Goal: Information Seeking & Learning: Learn about a topic

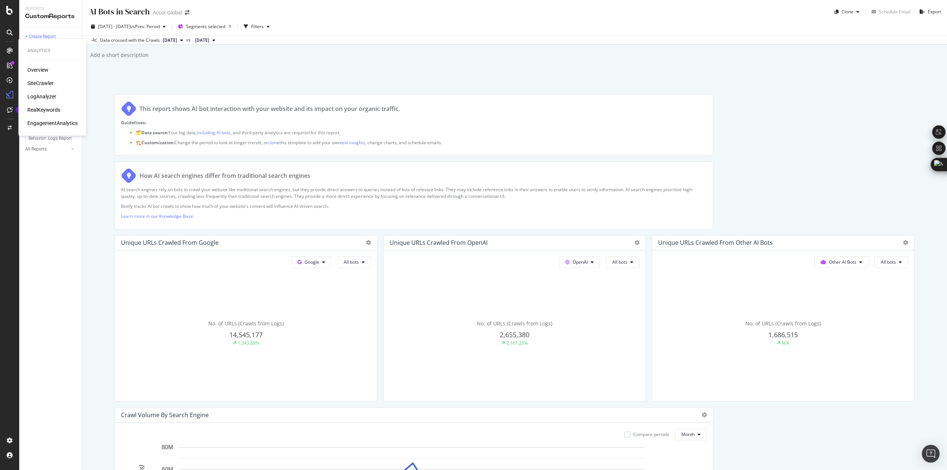
click at [36, 108] on div "RealKeywords" at bounding box center [43, 109] width 33 height 7
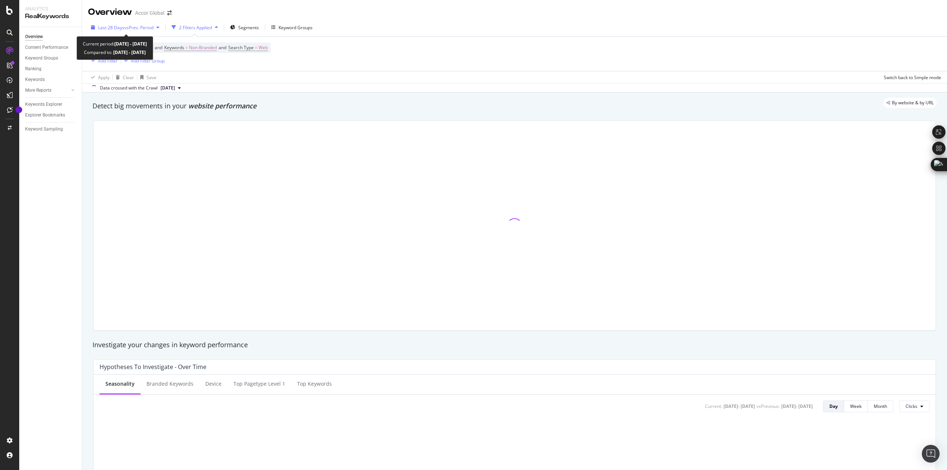
click at [140, 25] on span "vs Prev. Period" at bounding box center [138, 27] width 29 height 6
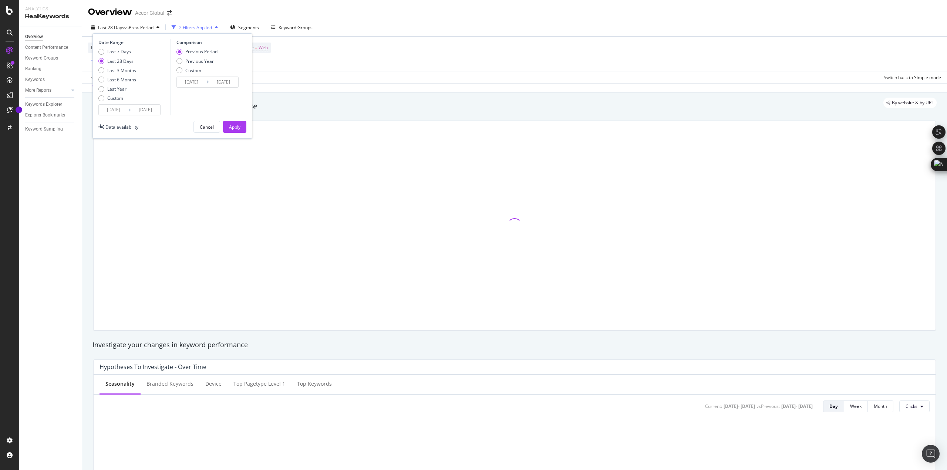
click at [140, 25] on span "vs Prev. Period" at bounding box center [138, 27] width 29 height 6
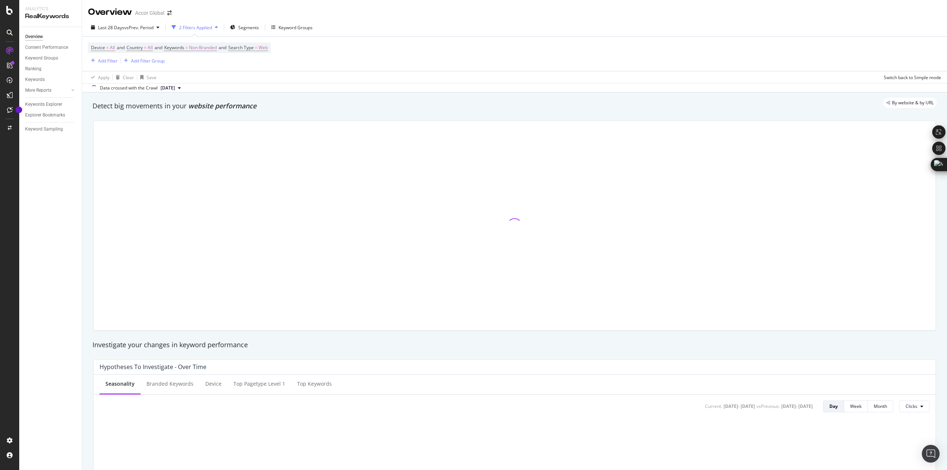
click at [203, 26] on div "2 Filters Applied" at bounding box center [195, 27] width 33 height 6
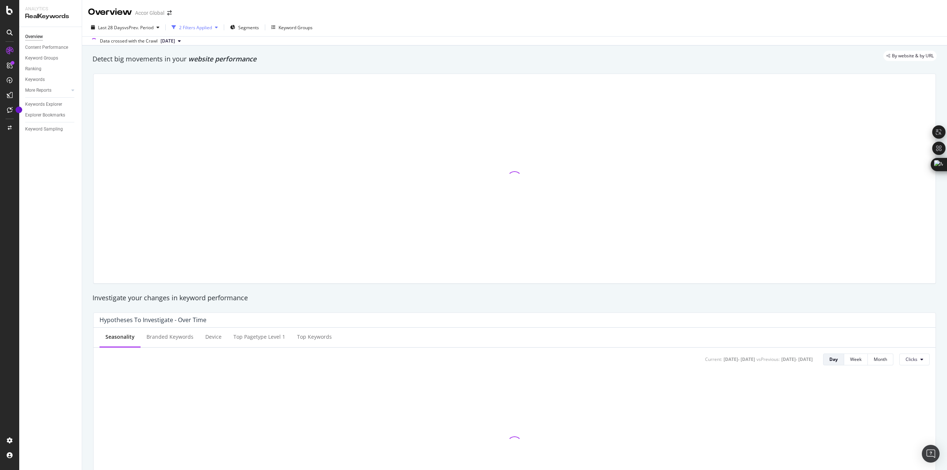
click at [203, 26] on div "2 Filters Applied" at bounding box center [195, 27] width 33 height 6
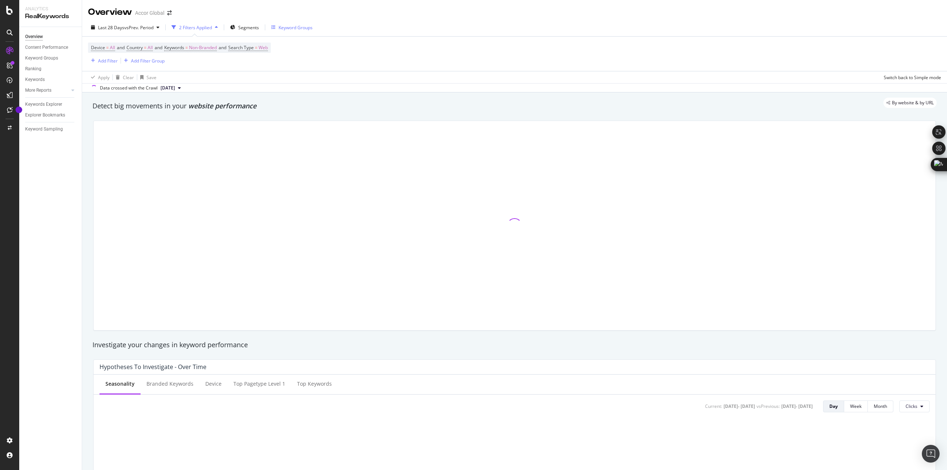
click at [285, 26] on div "Keyword Groups" at bounding box center [296, 27] width 34 height 6
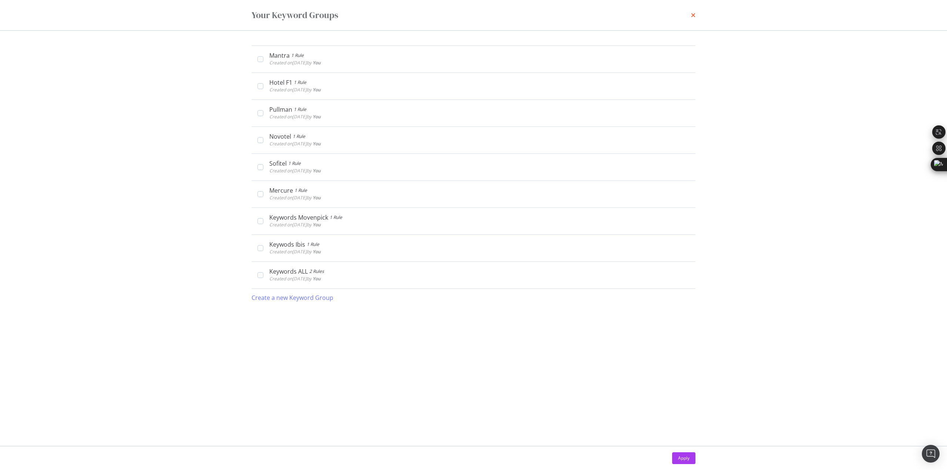
click at [473, 15] on icon "times" at bounding box center [693, 15] width 4 height 6
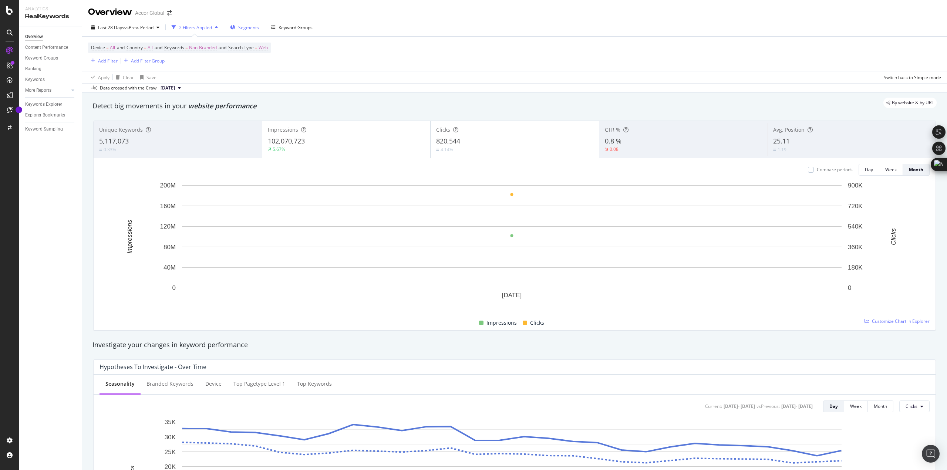
click at [240, 26] on span "Segments" at bounding box center [248, 27] width 21 height 6
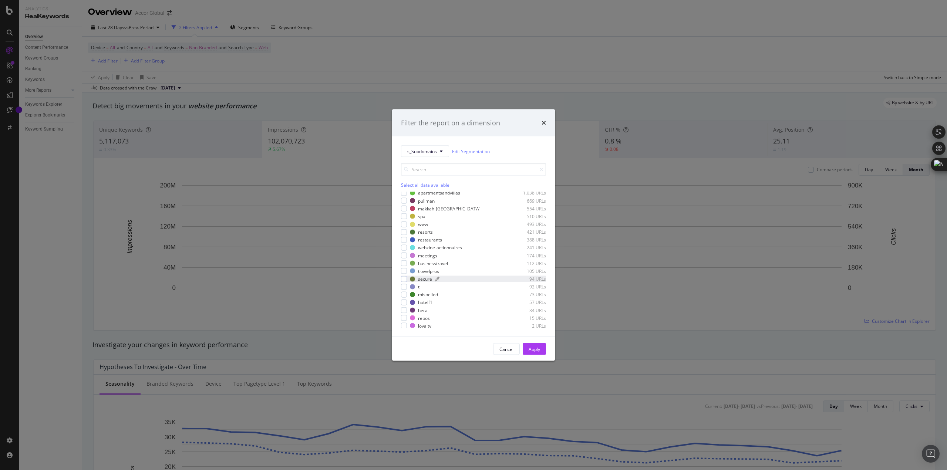
scroll to position [153, 0]
click at [305, 70] on div "Filter the report on a dimension s_Subdomains Edit Segmentation Select all data…" at bounding box center [473, 235] width 947 height 470
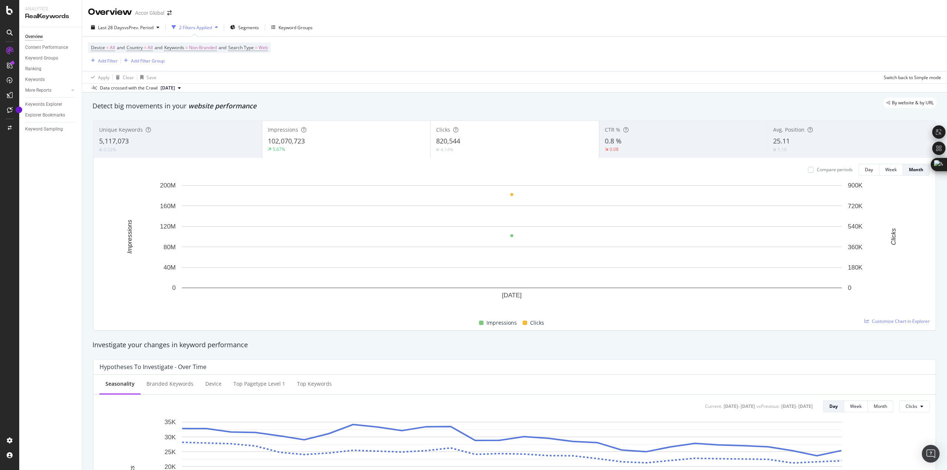
click at [195, 23] on div "2 Filters Applied" at bounding box center [195, 27] width 52 height 11
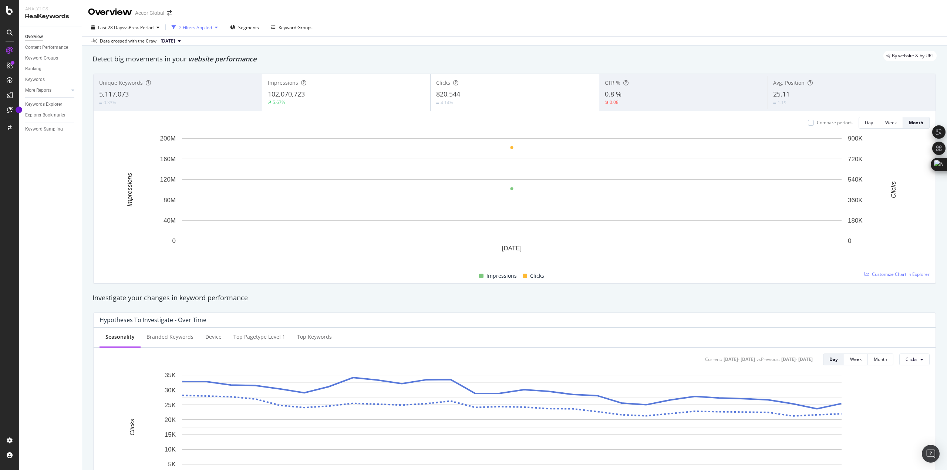
click at [195, 25] on div "2 Filters Applied" at bounding box center [195, 27] width 33 height 6
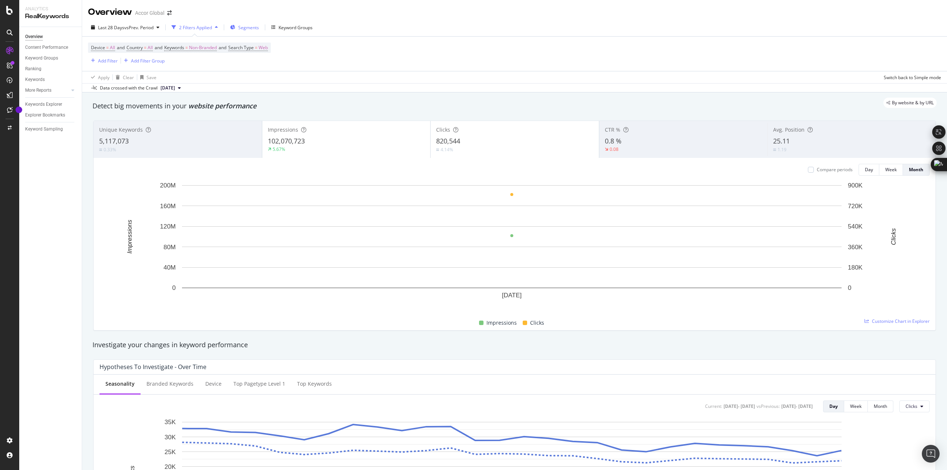
click at [248, 30] on span "Segments" at bounding box center [248, 27] width 21 height 6
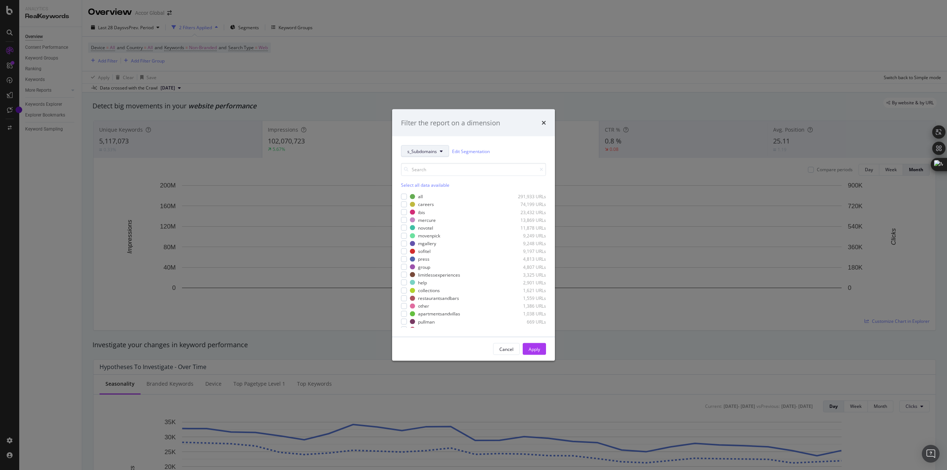
click at [430, 156] on button "s_Subdomains" at bounding box center [425, 151] width 48 height 12
click at [433, 233] on span "PW_scope" at bounding box center [431, 255] width 48 height 7
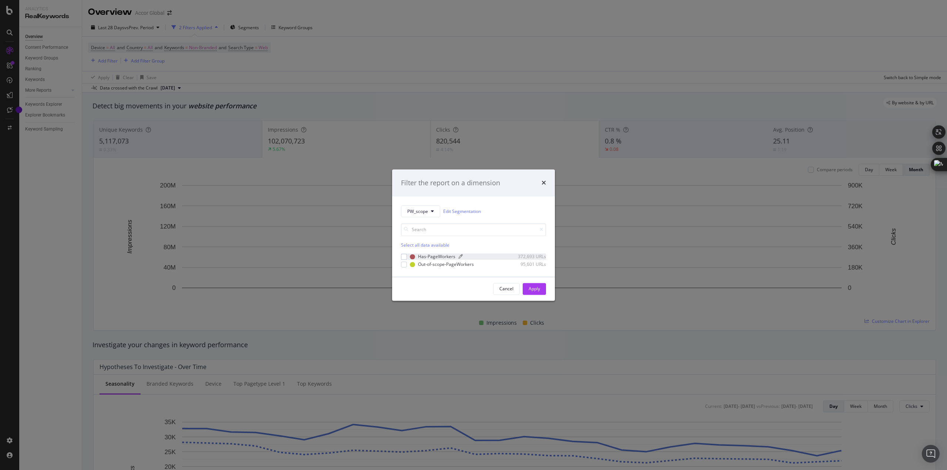
click at [448, 233] on div "Has-PageWorkers" at bounding box center [436, 257] width 37 height 6
click at [473, 233] on div "Apply" at bounding box center [534, 288] width 11 height 11
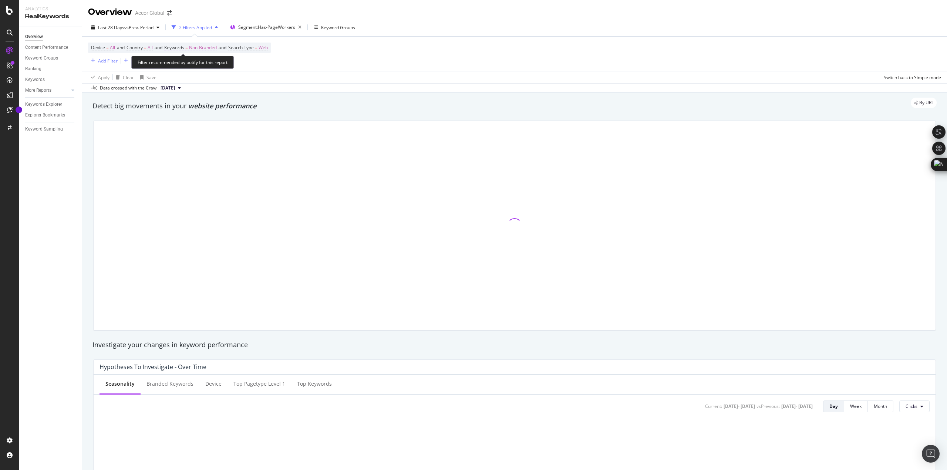
click at [213, 49] on span "Non-Branded" at bounding box center [203, 48] width 28 height 10
click at [413, 100] on div "By URL" at bounding box center [511, 103] width 852 height 10
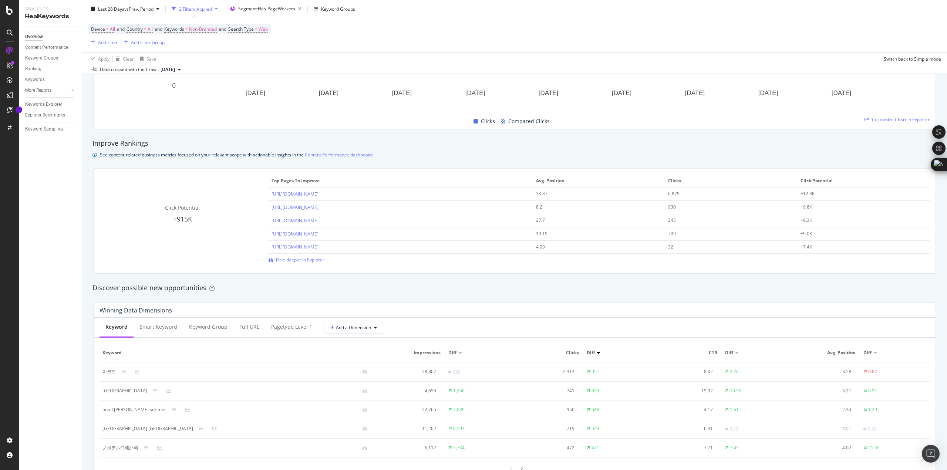
scroll to position [592, 0]
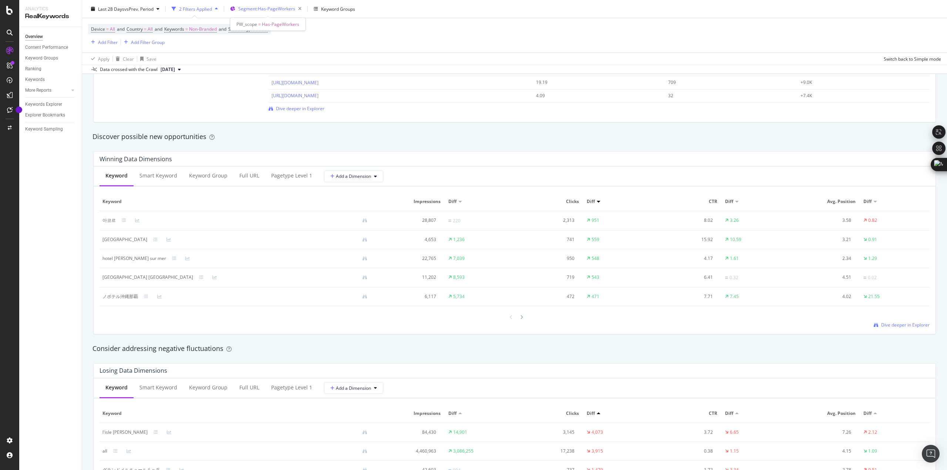
click at [268, 10] on span "Segment: Has-PageWorkers" at bounding box center [266, 9] width 57 height 6
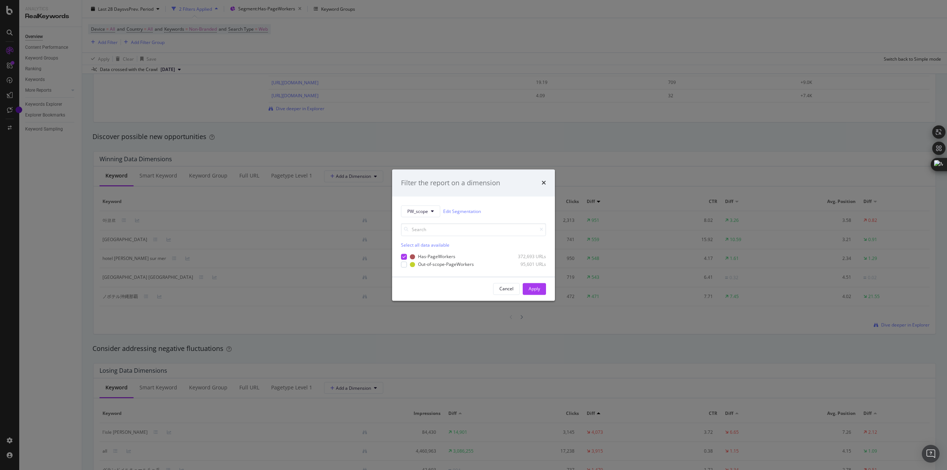
click at [374, 146] on div "Filter the report on a dimension PW_scope Edit Segmentation Select all data ava…" at bounding box center [473, 235] width 947 height 470
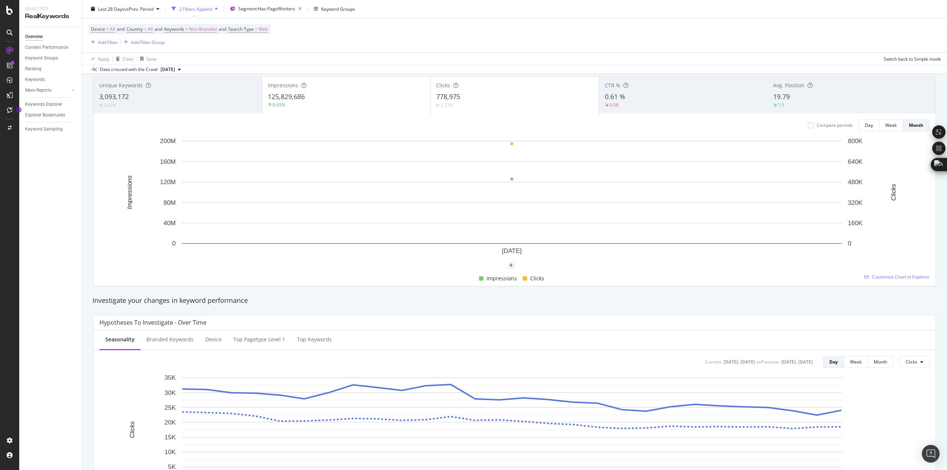
scroll to position [0, 0]
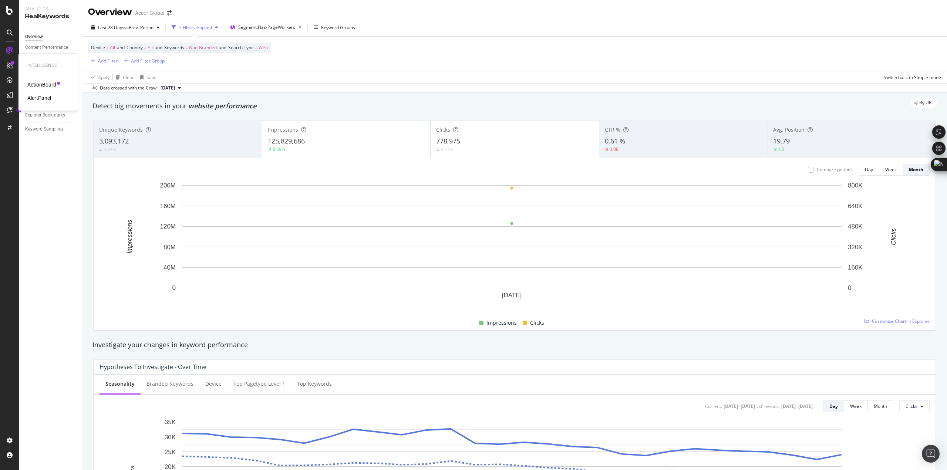
click at [40, 82] on div "ActionBoard" at bounding box center [41, 84] width 29 height 7
click at [128, 26] on span "vs Prev. Period" at bounding box center [138, 27] width 29 height 6
